Goal: Information Seeking & Learning: Learn about a topic

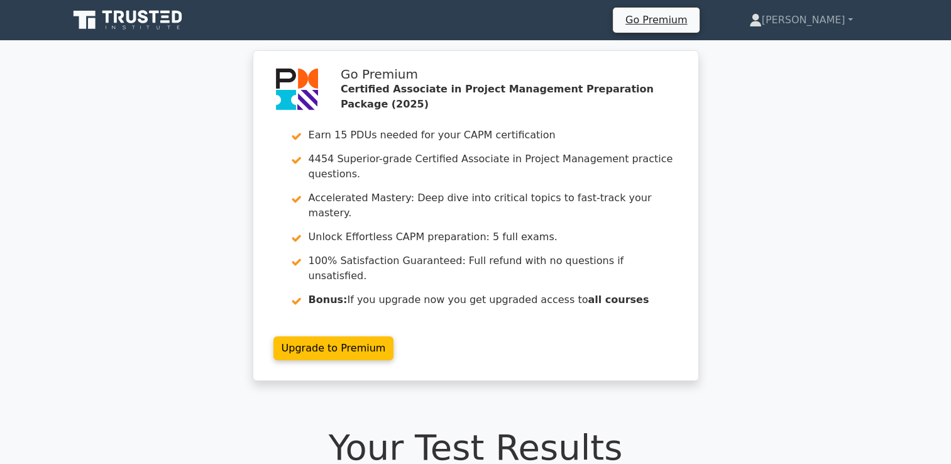
click at [155, 21] on icon at bounding box center [155, 17] width 10 height 13
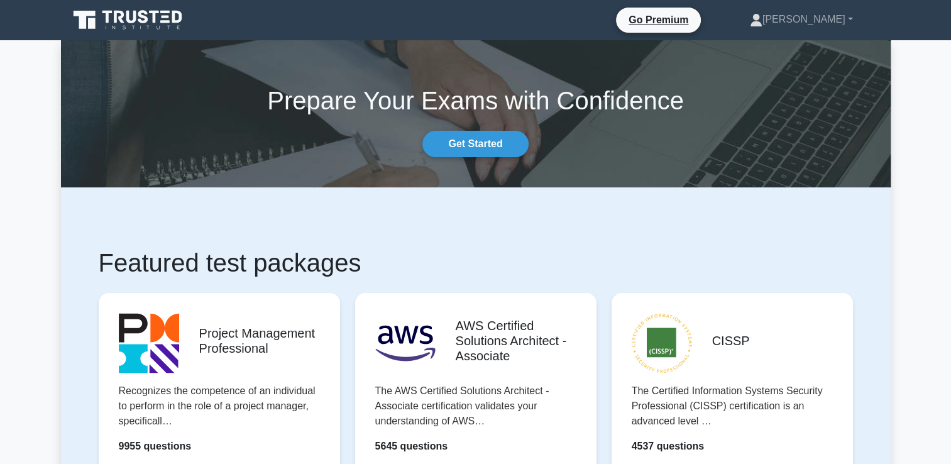
scroll to position [412, 0]
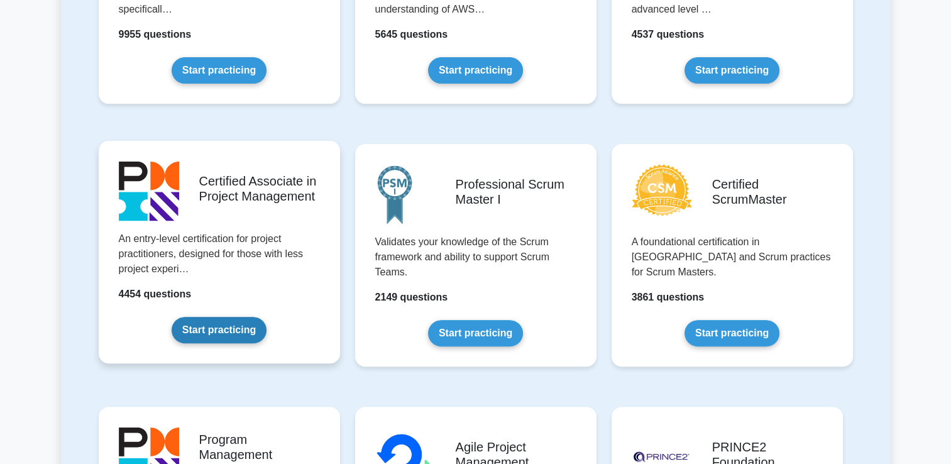
click at [201, 337] on link "Start practicing" at bounding box center [219, 330] width 95 height 26
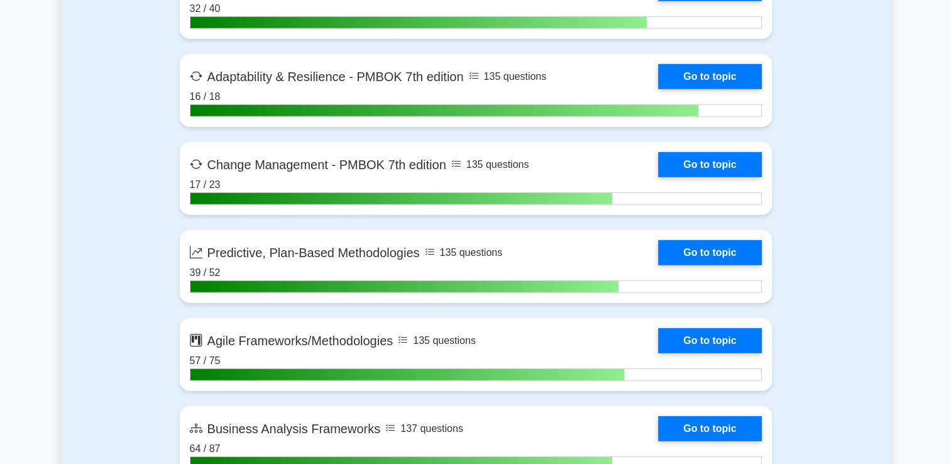
scroll to position [3501, 0]
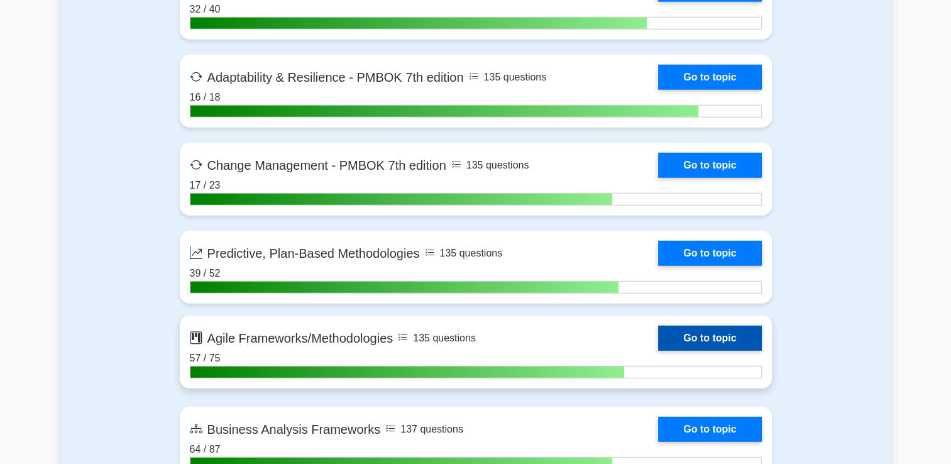
click at [671, 331] on link "Go to topic" at bounding box center [709, 338] width 103 height 25
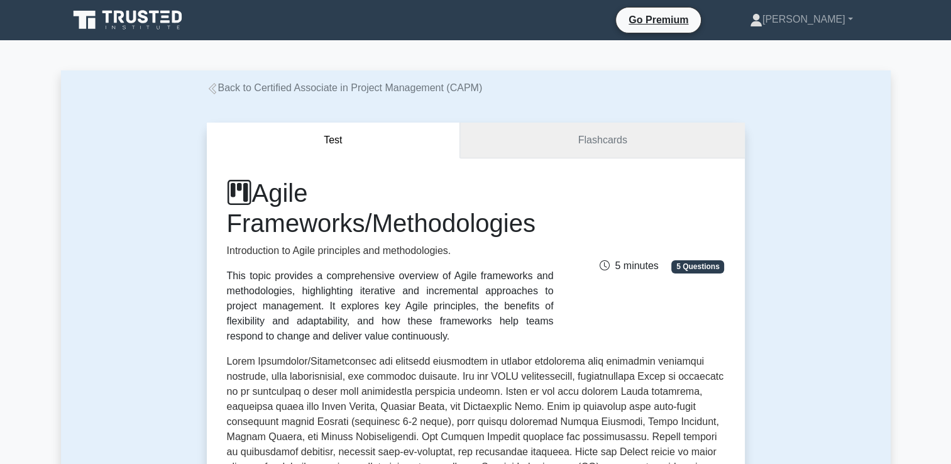
click at [523, 138] on link "Flashcards" at bounding box center [602, 141] width 284 height 36
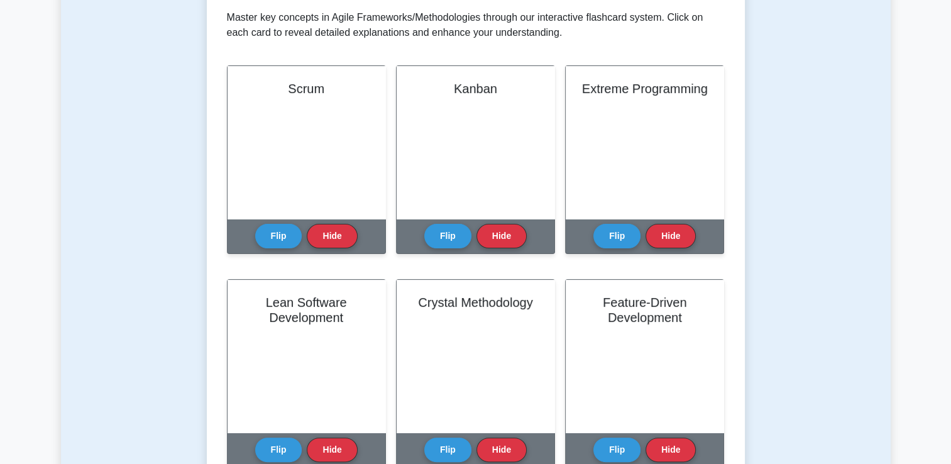
scroll to position [253, 0]
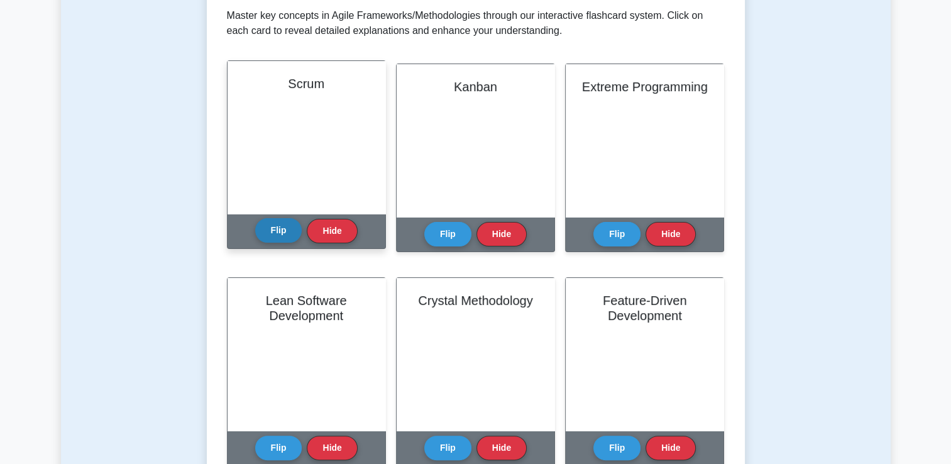
click at [280, 236] on button "Flip" at bounding box center [278, 230] width 47 height 25
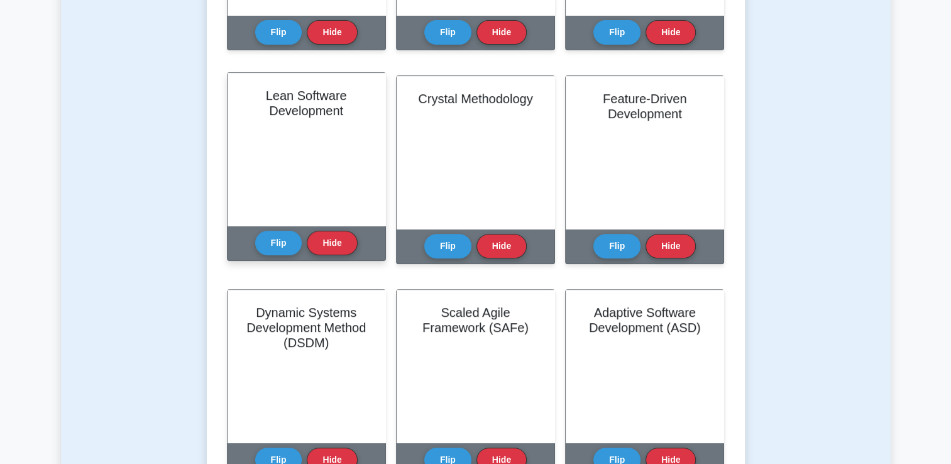
scroll to position [0, 0]
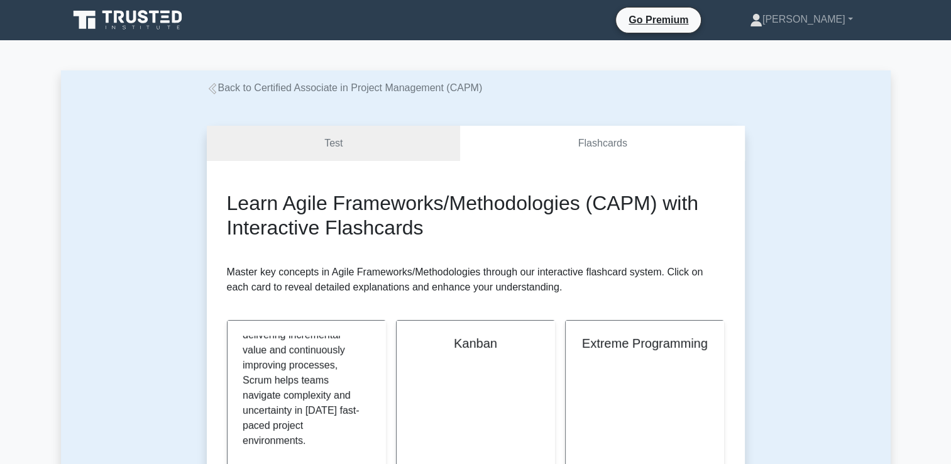
click at [250, 91] on link "Back to Certified Associate in Project Management (CAPM)" at bounding box center [345, 87] width 276 height 11
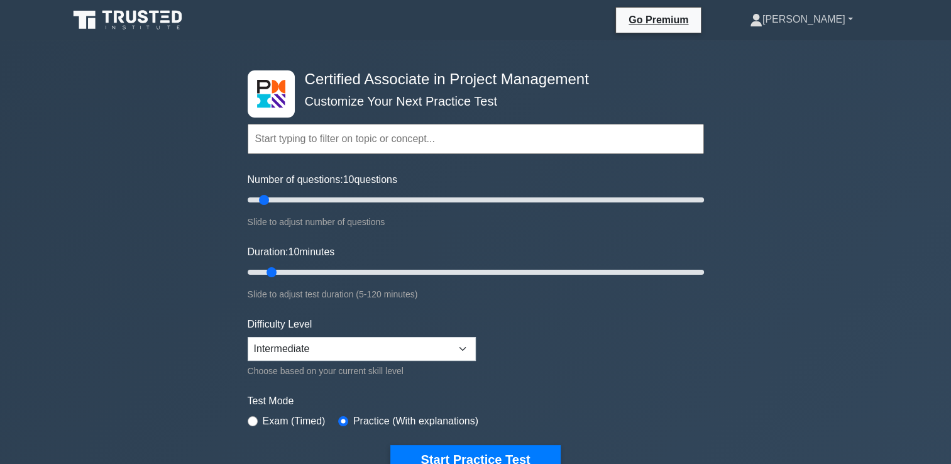
click at [760, 16] on icon at bounding box center [756, 17] width 7 height 7
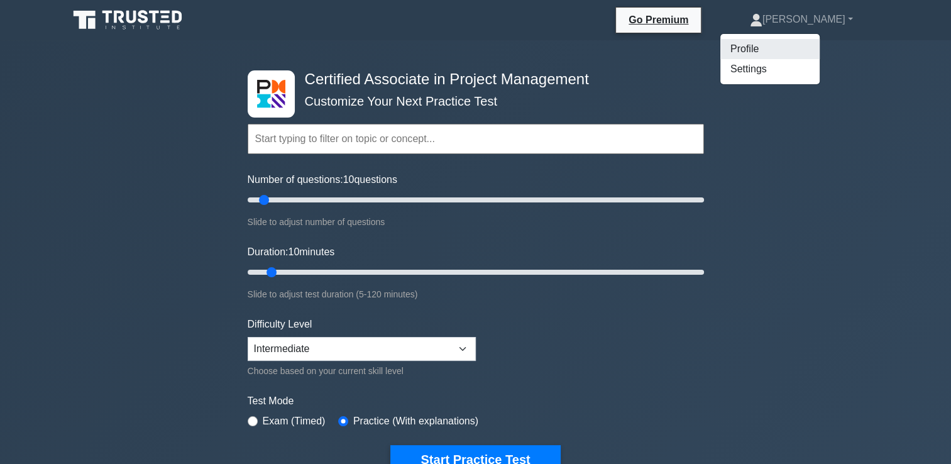
click at [813, 54] on link "Profile" at bounding box center [769, 49] width 99 height 20
